Goal: Information Seeking & Learning: Find specific fact

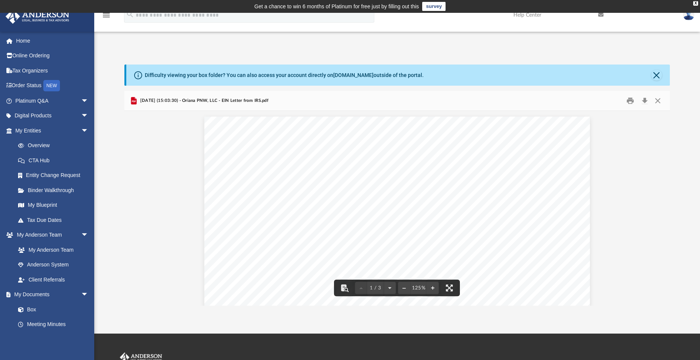
scroll to position [166, 540]
click at [37, 41] on link "Home" at bounding box center [52, 40] width 95 height 15
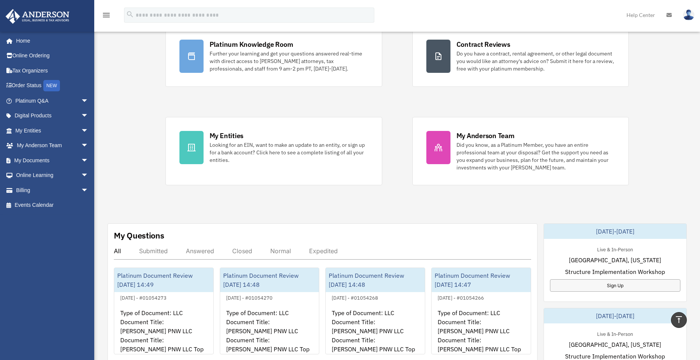
scroll to position [75, 0]
click at [20, 159] on link "My Documents arrow_drop_down" at bounding box center [52, 160] width 95 height 15
click at [81, 159] on span "arrow_drop_down" at bounding box center [88, 160] width 15 height 15
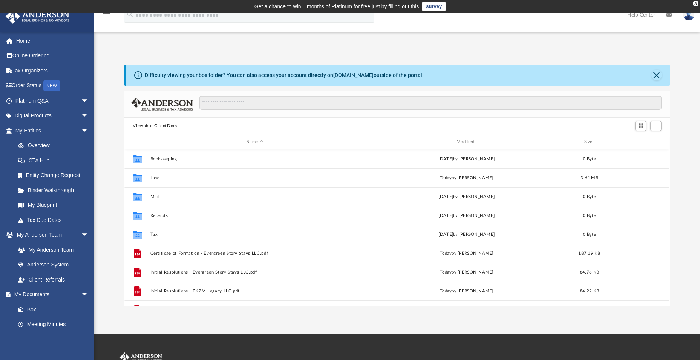
scroll to position [166, 540]
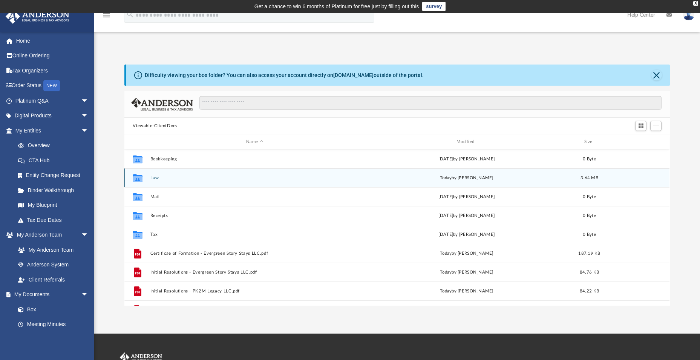
click at [151, 176] on button "Law" at bounding box center [254, 177] width 209 height 5
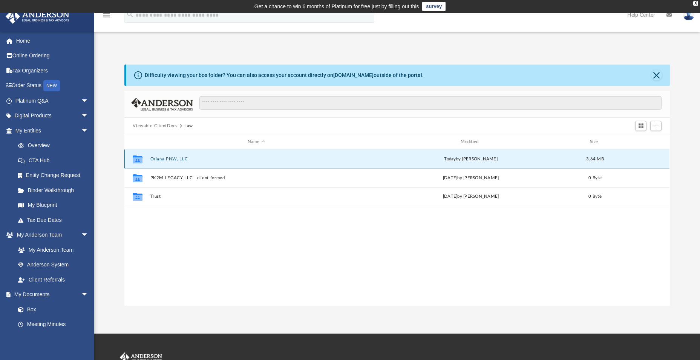
click at [164, 160] on button "Oriana PNW, LLC" at bounding box center [256, 158] width 212 height 5
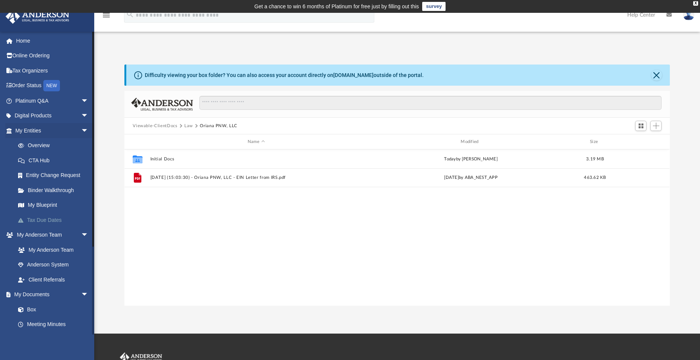
click at [42, 219] on link "Tax Due Dates" at bounding box center [55, 219] width 89 height 15
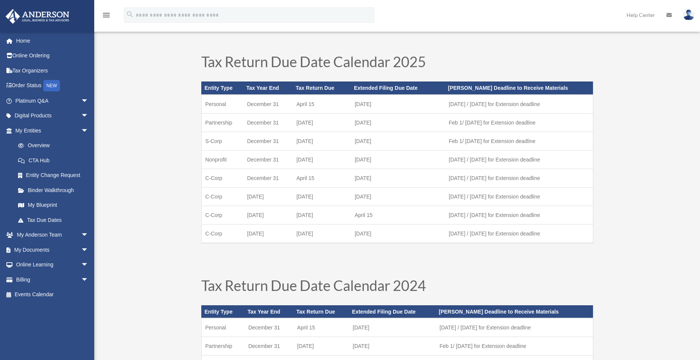
scroll to position [38, 0]
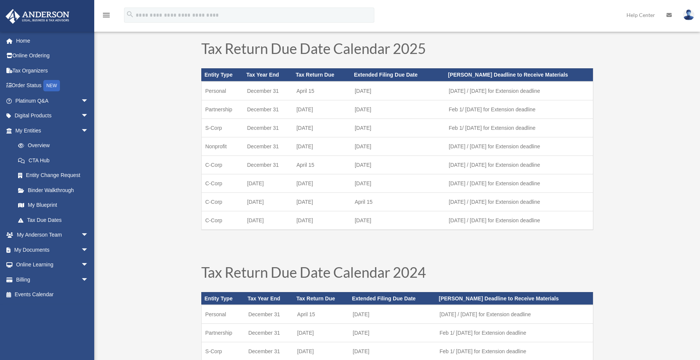
click at [46, 14] on img at bounding box center [37, 16] width 68 height 15
